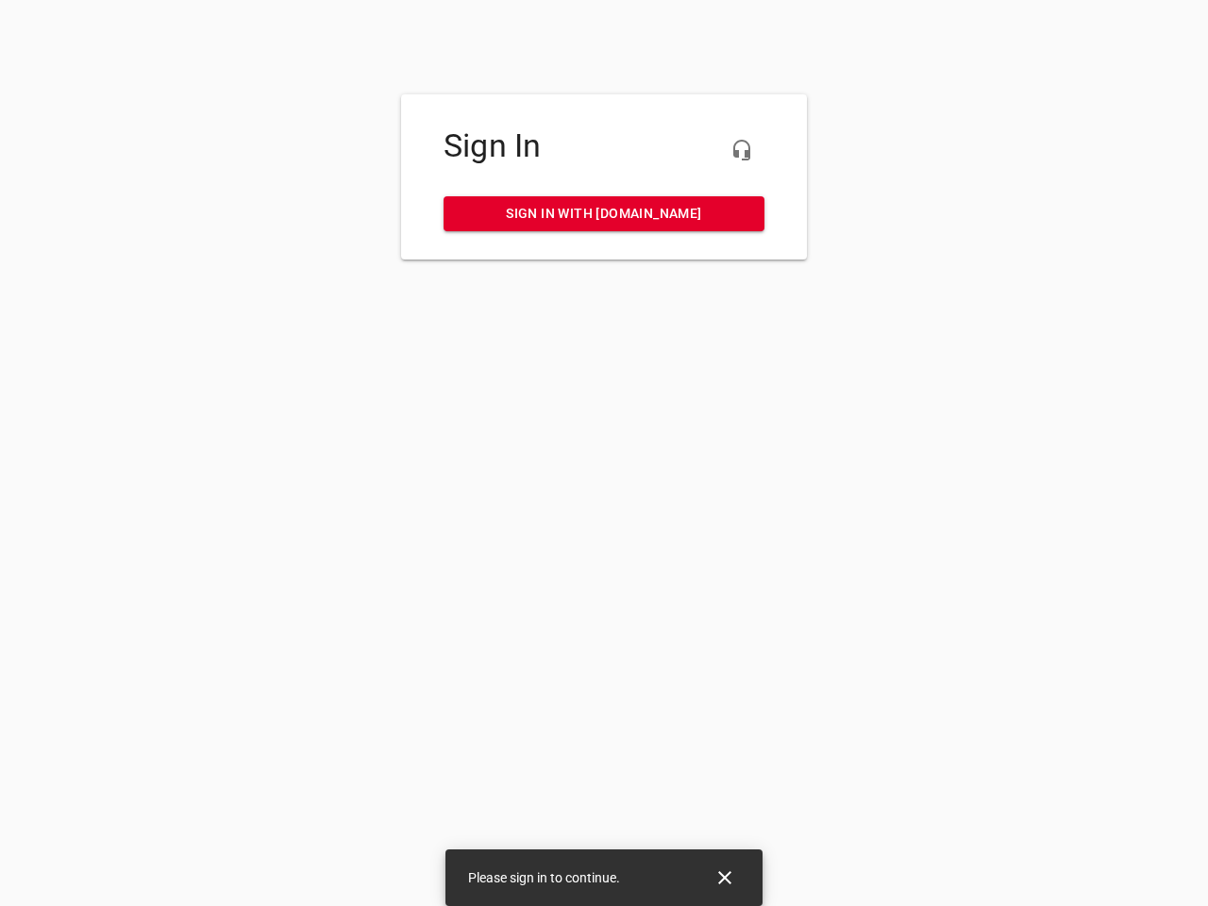
click at [742, 150] on icon "button" at bounding box center [742, 150] width 23 height 23
click at [725, 878] on icon "Close" at bounding box center [724, 877] width 13 height 13
